Goal: Entertainment & Leisure: Consume media (video, audio)

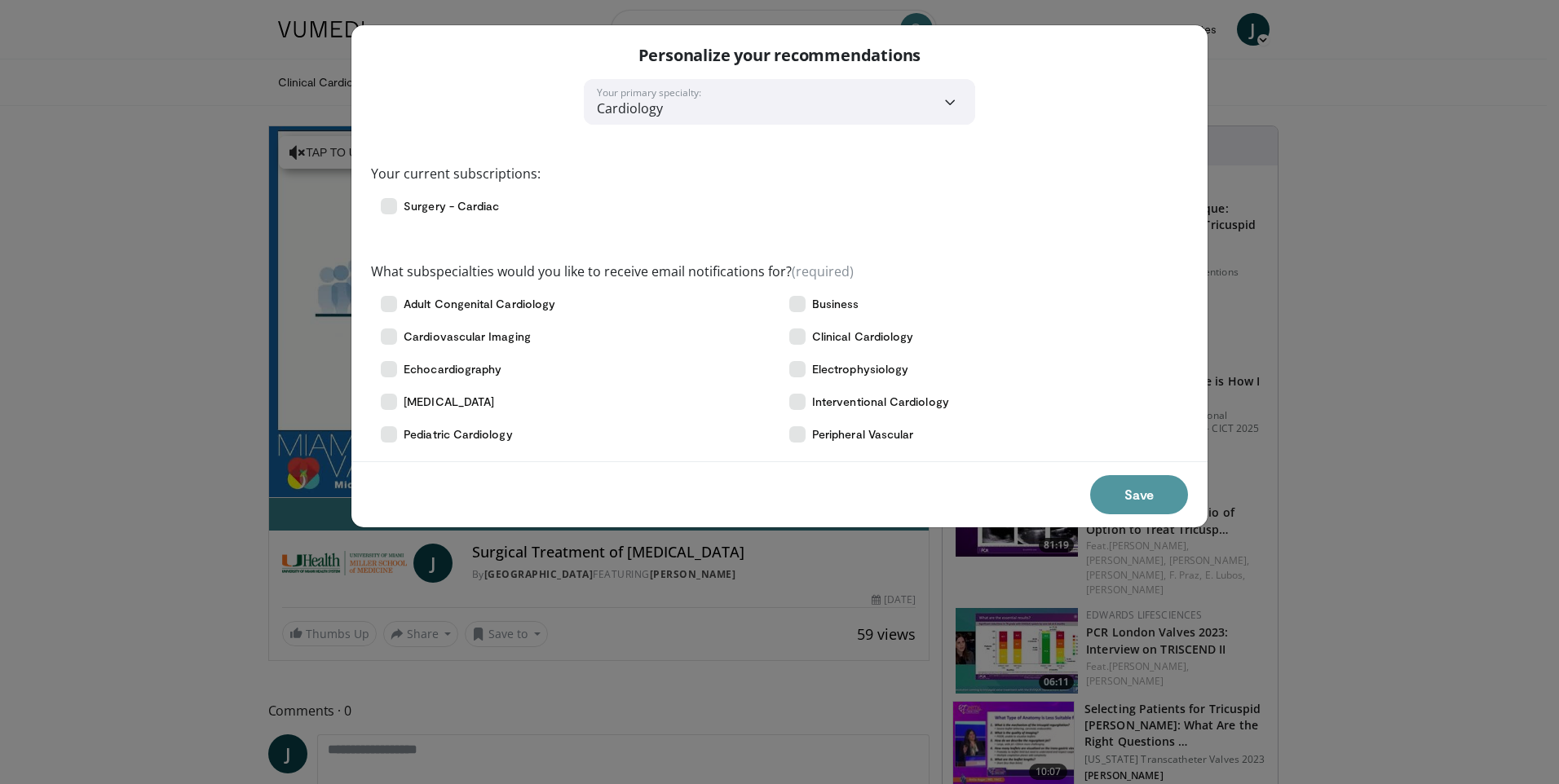
click at [1147, 496] on button "Save" at bounding box center [1139, 494] width 98 height 39
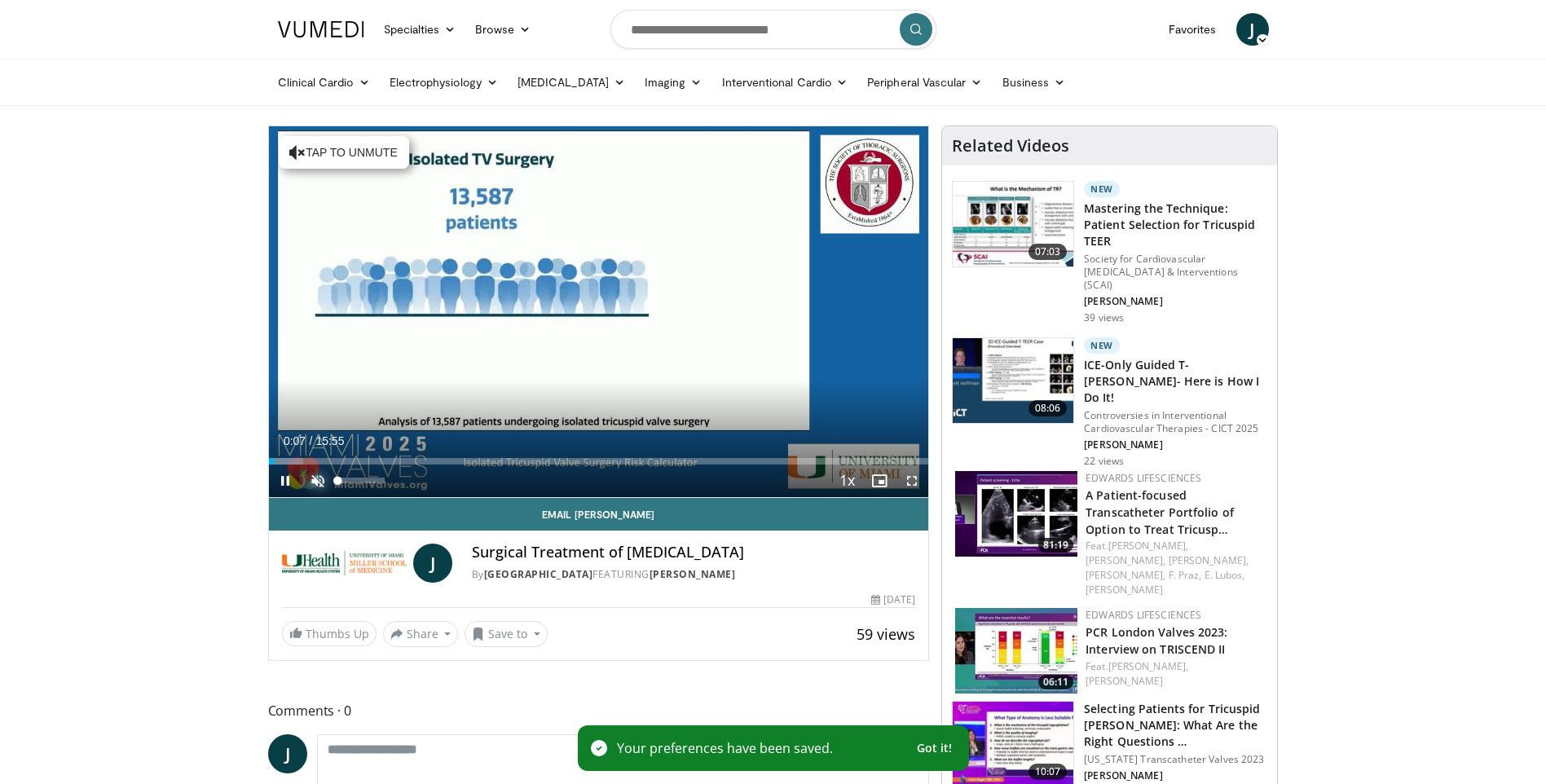
click at [316, 481] on span "Video Player" at bounding box center [318, 480] width 33 height 33
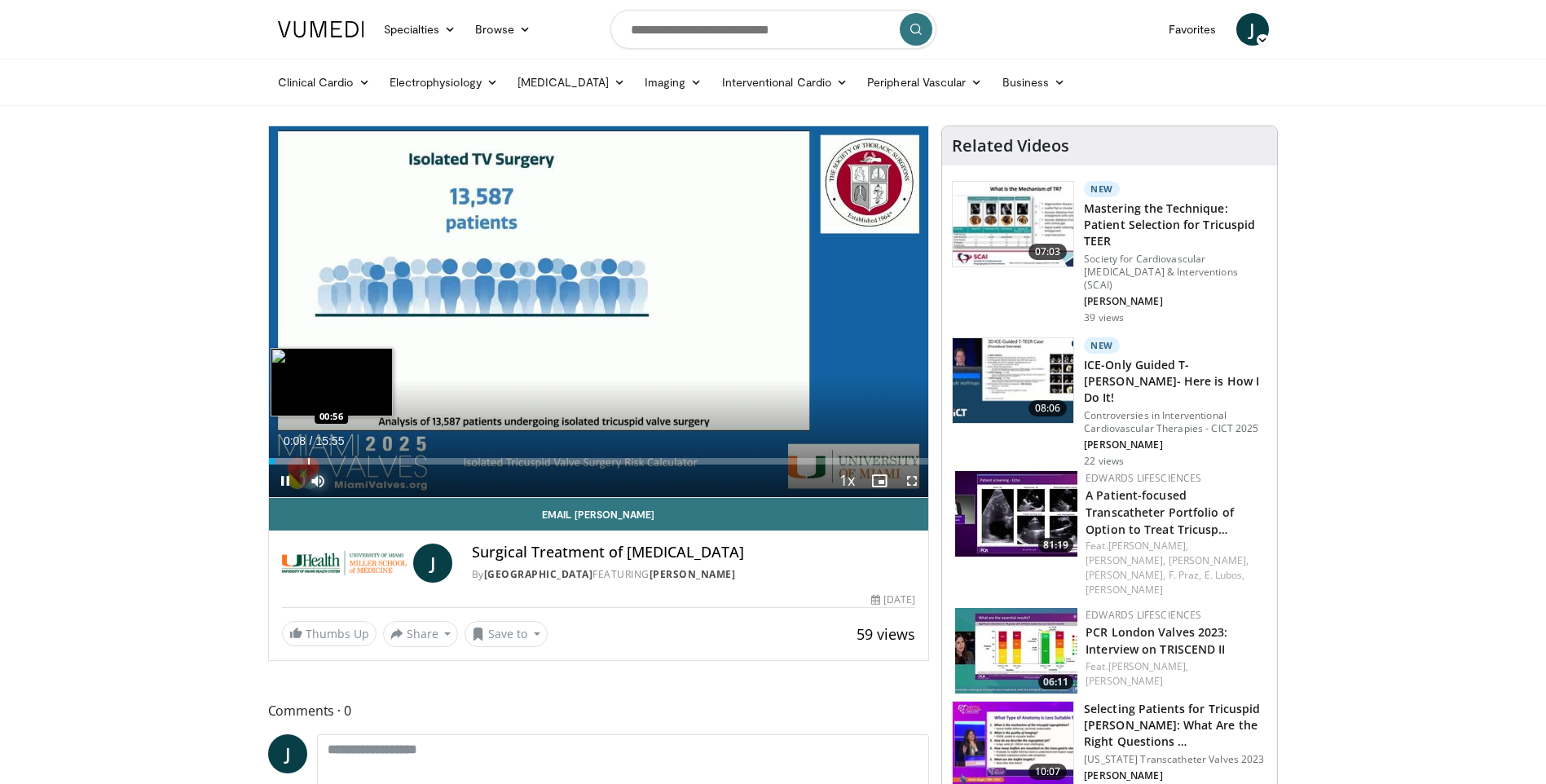
click at [308, 460] on div "Progress Bar" at bounding box center [309, 461] width 2 height 6
click at [343, 456] on div "Loaded : 8.30% 01:48 01:48" at bounding box center [600, 457] width 660 height 16
click at [365, 460] on div "Progress Bar" at bounding box center [366, 461] width 2 height 6
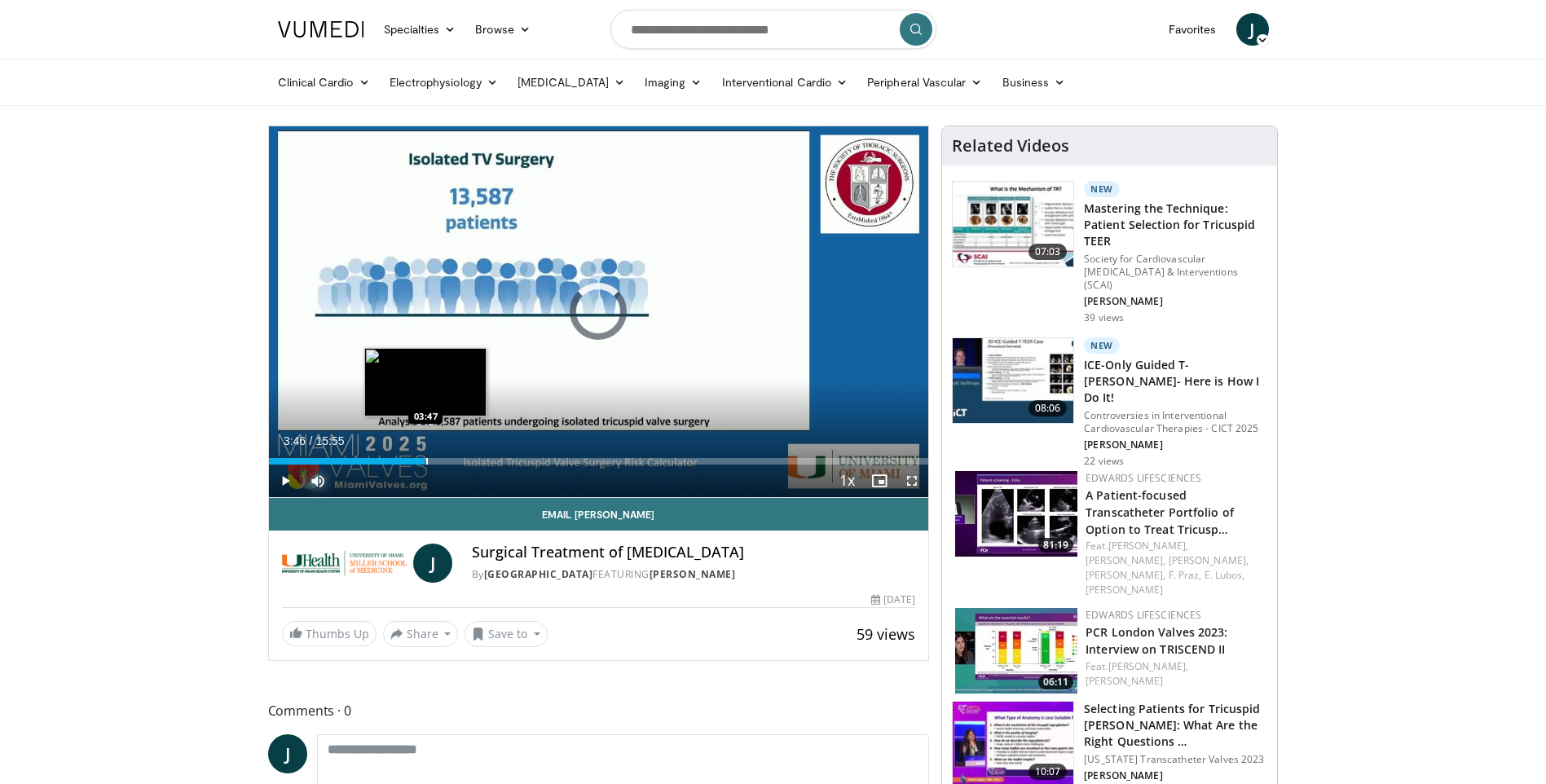
click at [426, 459] on div "Progress Bar" at bounding box center [427, 461] width 2 height 6
